Goal: Task Accomplishment & Management: Use online tool/utility

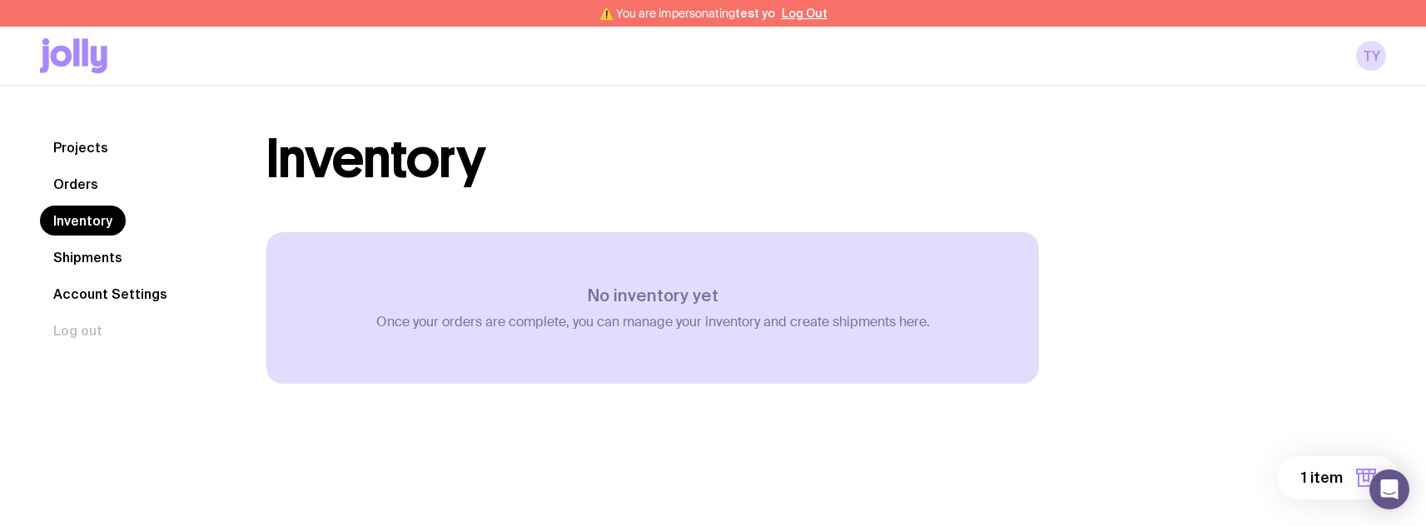
click at [1339, 487] on span "1 item" at bounding box center [1322, 478] width 42 height 20
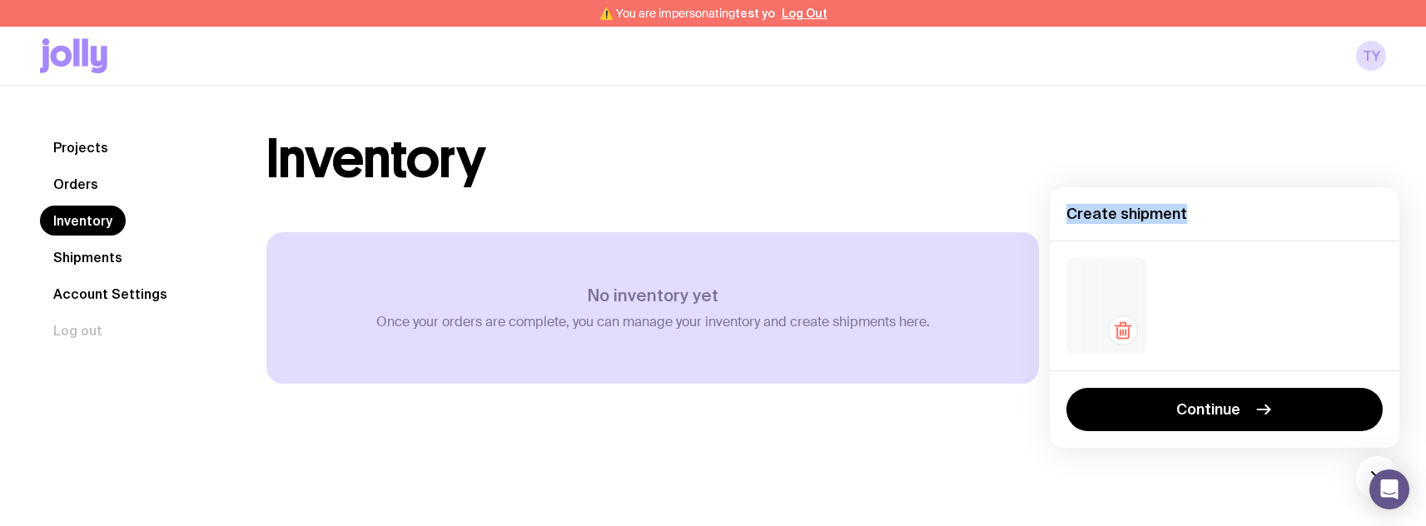
drag, startPoint x: 1071, startPoint y: 216, endPoint x: 1209, endPoint y: 220, distance: 138.3
click at [1209, 220] on h4 "Create shipment" at bounding box center [1225, 214] width 316 height 20
click at [1075, 278] on div at bounding box center [1107, 306] width 80 height 96
click at [82, 191] on link "Orders" at bounding box center [76, 184] width 72 height 30
